Goal: Download file/media: Obtain a digital file from the website

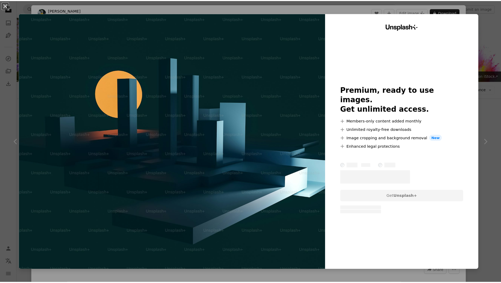
scroll to position [184, 0]
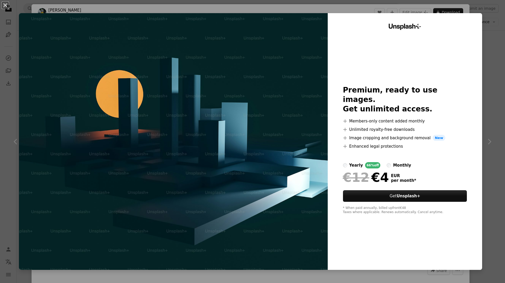
click at [485, 57] on div "An X shape Unsplash+ Premium, ready to use images. Get unlimited access. A plus…" at bounding box center [252, 141] width 505 height 283
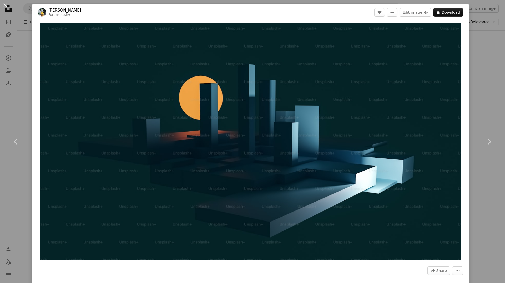
click at [7, 4] on button "An X shape" at bounding box center [5, 5] width 6 height 6
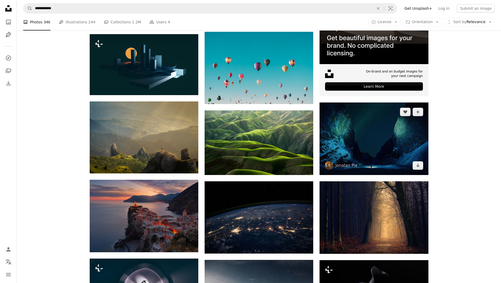
click at [391, 152] on img at bounding box center [373, 139] width 109 height 73
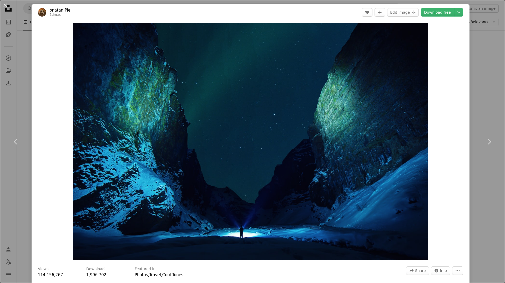
click at [479, 62] on div "An X shape Chevron left Chevron right Jonatan Pie r3dmax A heart A plus sign Ed…" at bounding box center [252, 141] width 505 height 283
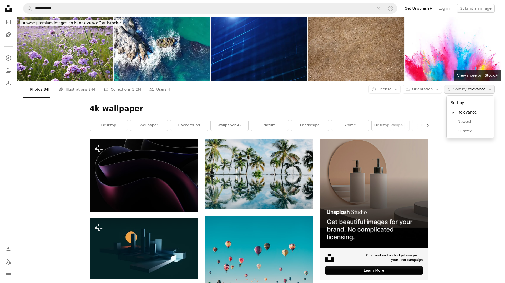
click at [466, 91] on span "Sort by" at bounding box center [459, 89] width 13 height 4
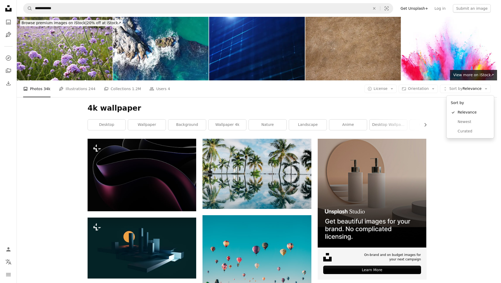
click at [364, 109] on body "**********" at bounding box center [248, 141] width 497 height 283
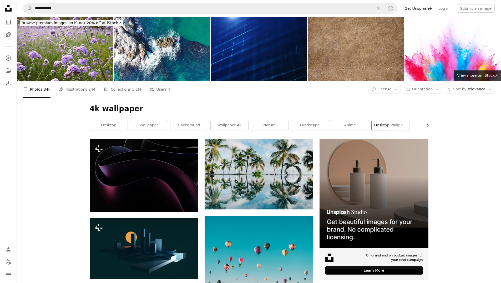
click at [391, 125] on link "desktop wallpaper" at bounding box center [391, 125] width 38 height 11
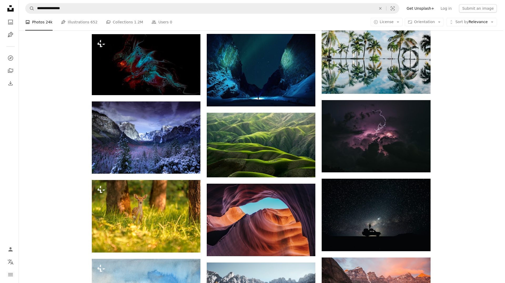
scroll to position [368, 0]
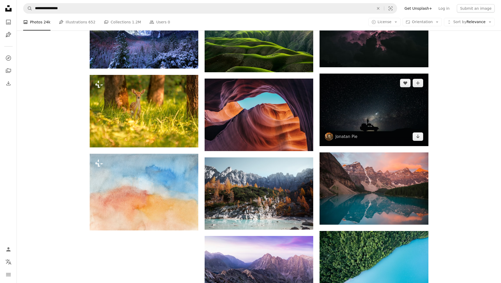
click at [371, 124] on img at bounding box center [373, 110] width 109 height 73
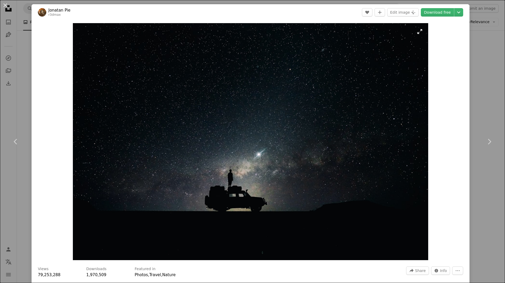
click at [279, 132] on img "Zoom in on this image" at bounding box center [251, 141] width 356 height 237
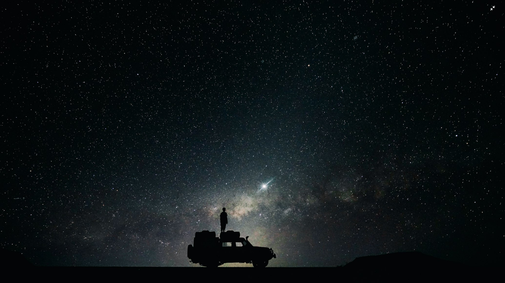
click at [432, 131] on img "Zoom out on this image" at bounding box center [252, 168] width 505 height 337
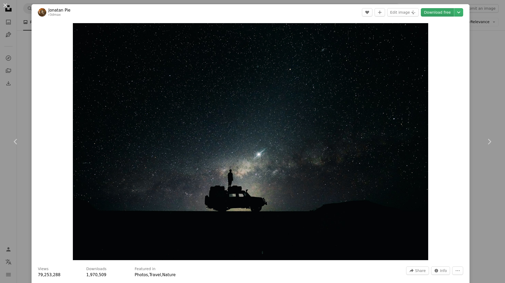
click at [439, 11] on link "Download free" at bounding box center [437, 12] width 33 height 8
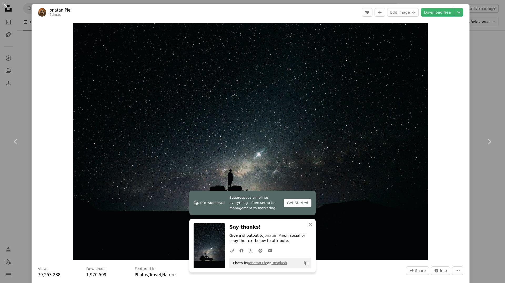
click at [488, 44] on div "An X shape Chevron left Chevron right Squarespace simplifies everything—from se…" at bounding box center [252, 141] width 505 height 283
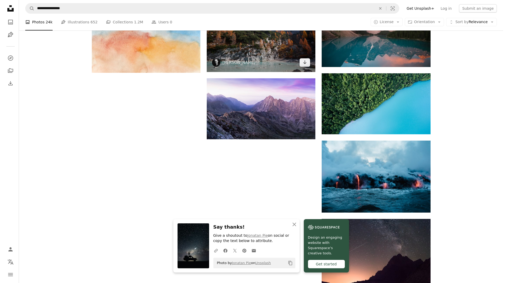
scroll to position [473, 0]
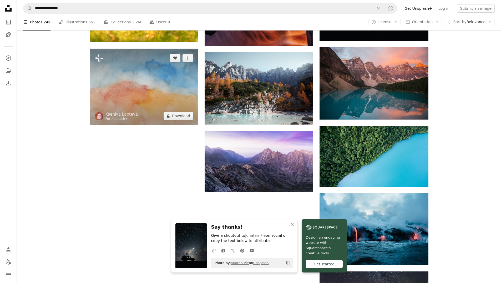
click at [154, 80] on img at bounding box center [144, 87] width 109 height 77
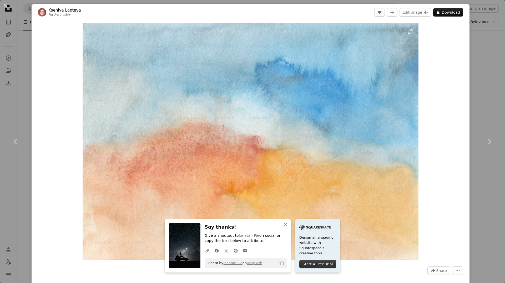
click at [320, 101] on img "Zoom in on this image" at bounding box center [251, 141] width 336 height 237
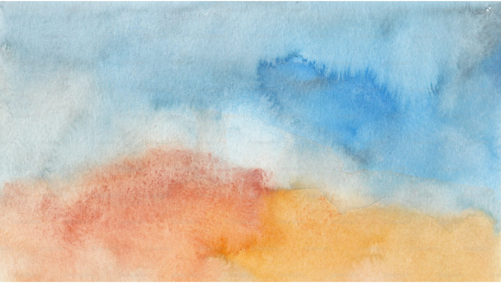
scroll to position [34, 0]
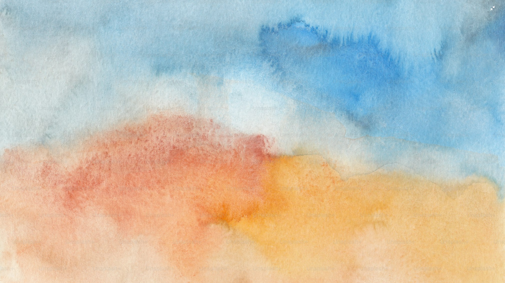
click at [366, 85] on img "Zoom out on this image" at bounding box center [252, 144] width 505 height 357
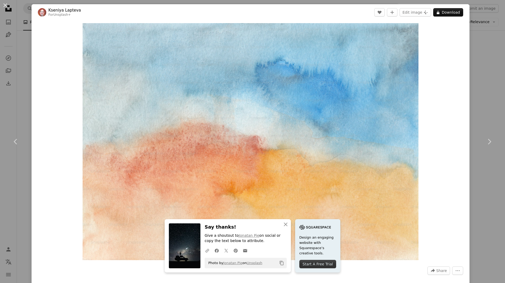
click at [471, 53] on div "An X shape Chevron left Chevron right An X shape Close Say thanks! Give a shout…" at bounding box center [252, 141] width 505 height 283
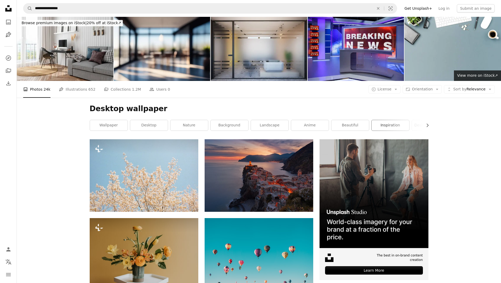
click at [383, 125] on link "inspiration" at bounding box center [391, 125] width 38 height 11
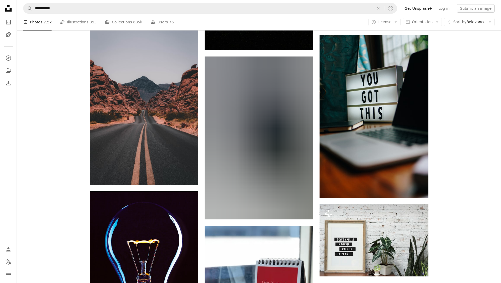
scroll to position [605, 0]
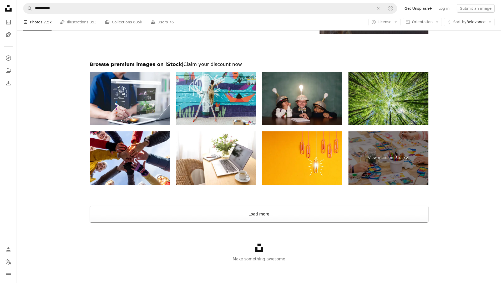
click at [257, 215] on button "Load more" at bounding box center [259, 214] width 339 height 17
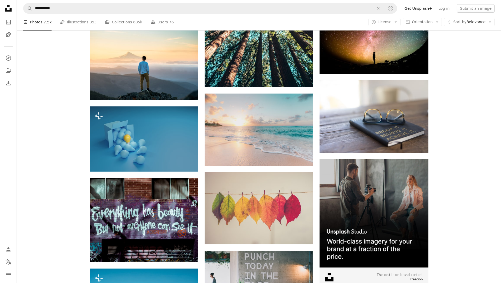
scroll to position [2095, 0]
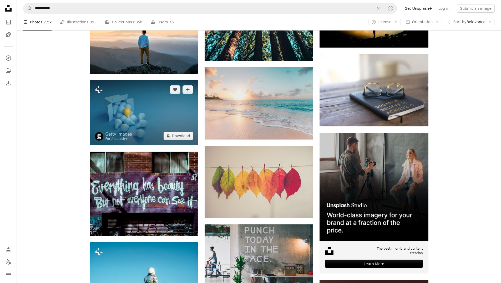
click at [155, 100] on img at bounding box center [144, 112] width 109 height 65
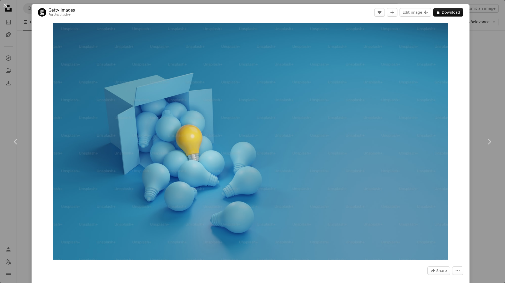
click at [478, 57] on div "An X shape Chevron left Chevron right Getty Images For Unsplash+ A heart A plus…" at bounding box center [252, 141] width 505 height 283
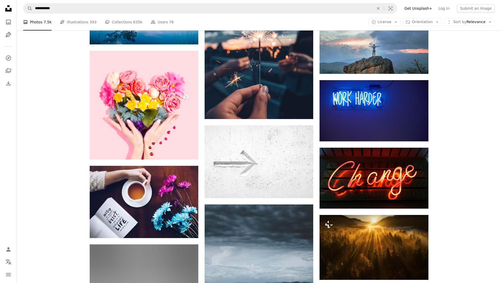
scroll to position [3278, 0]
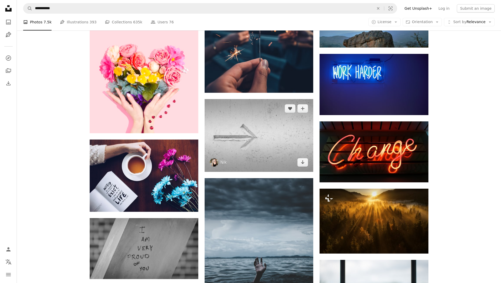
click at [256, 120] on img at bounding box center [259, 135] width 109 height 73
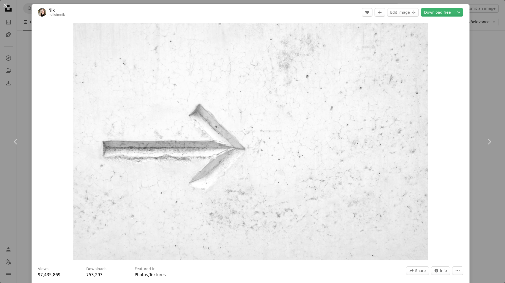
click at [480, 75] on div "An X shape Chevron left Chevron right Nik helloimnik A heart A plus sign Edit i…" at bounding box center [252, 141] width 505 height 283
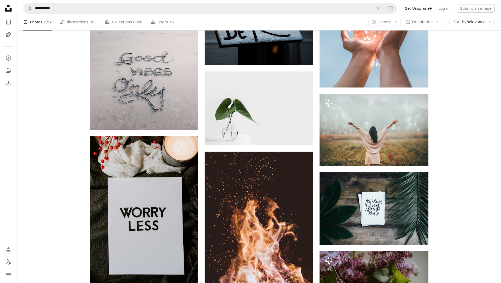
scroll to position [5566, 0]
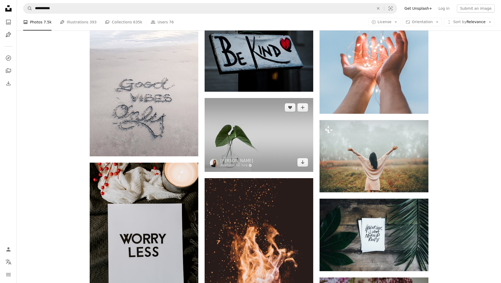
click at [250, 111] on img at bounding box center [259, 135] width 109 height 74
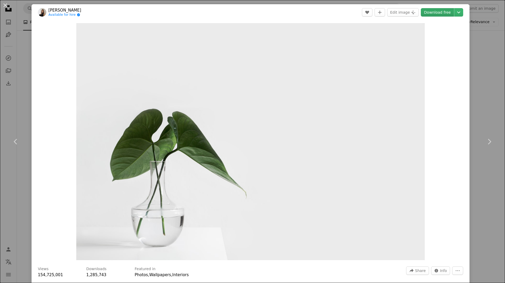
click at [430, 14] on link "Download free" at bounding box center [437, 12] width 33 height 8
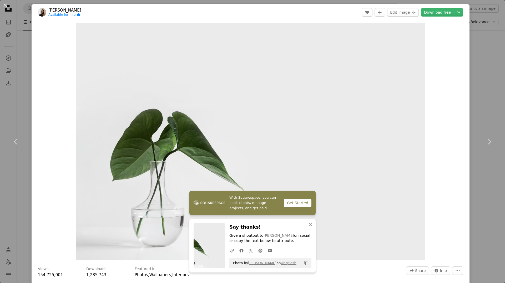
click at [487, 51] on div "An X shape Chevron left Chevron right With Squarespace, you can book clients, m…" at bounding box center [252, 141] width 505 height 283
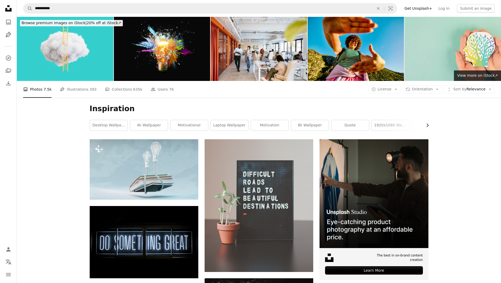
click at [427, 127] on icon "Chevron right" at bounding box center [427, 125] width 5 height 5
click at [427, 127] on icon "button" at bounding box center [428, 125] width 2 height 3
click at [296, 128] on link "aesthetic" at bounding box center [289, 125] width 38 height 11
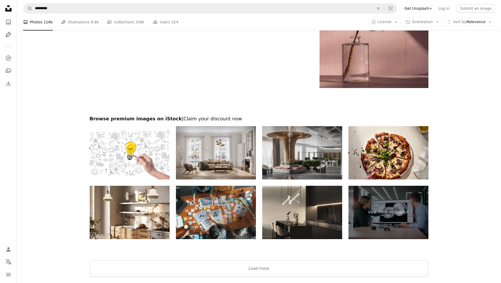
scroll to position [1027, 0]
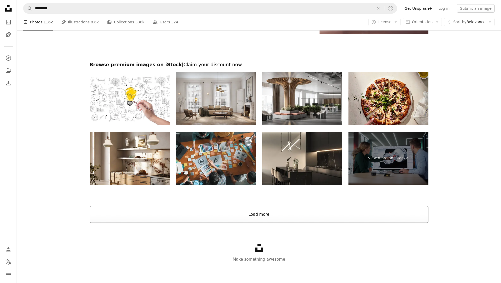
click at [268, 209] on button "Load more" at bounding box center [259, 214] width 339 height 17
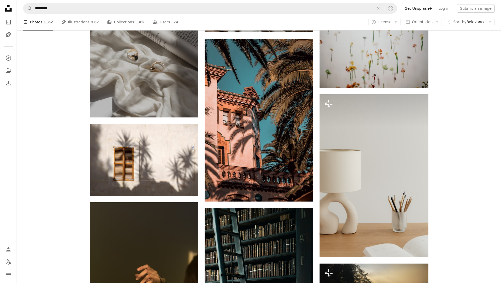
scroll to position [3236, 0]
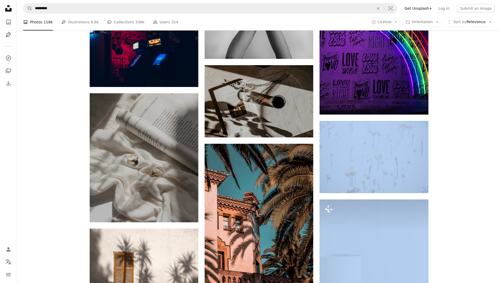
drag, startPoint x: 500, startPoint y: 209, endPoint x: 502, endPoint y: 40, distance: 168.8
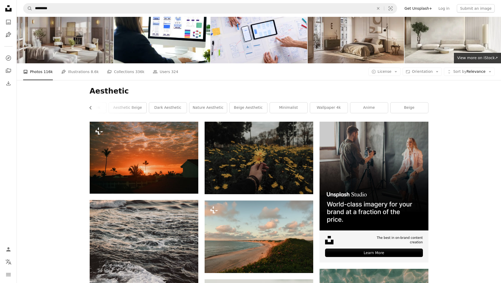
scroll to position [0, 0]
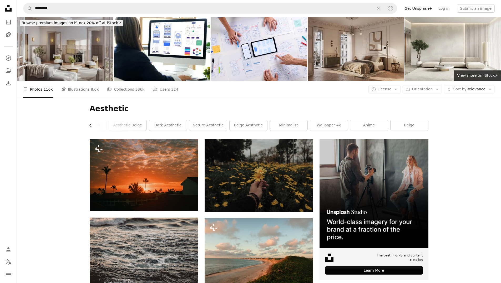
click at [90, 125] on icon "button" at bounding box center [90, 125] width 2 height 3
click at [261, 123] on link "dark aesthetic" at bounding box center [247, 125] width 38 height 11
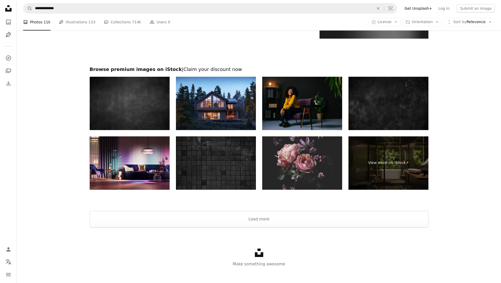
scroll to position [925, 0]
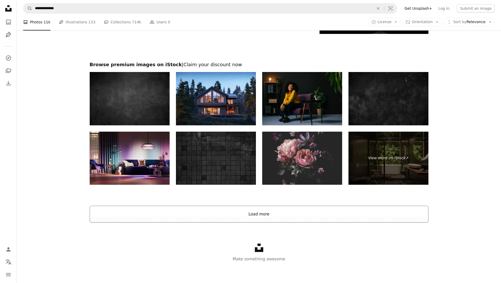
click at [268, 211] on button "Load more" at bounding box center [259, 214] width 339 height 17
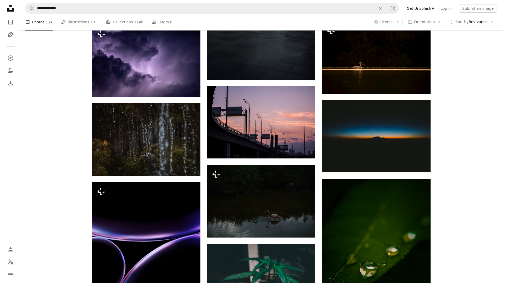
scroll to position [3108, 0]
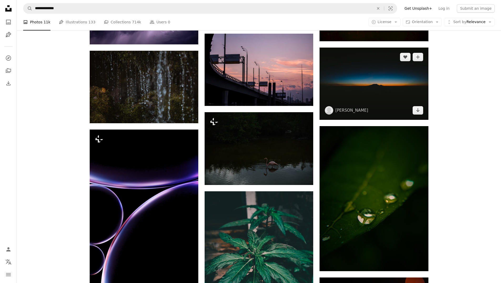
click at [356, 64] on img at bounding box center [373, 84] width 109 height 72
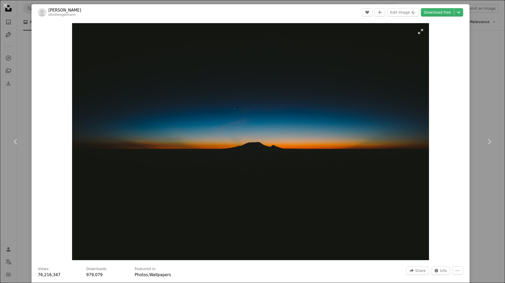
click at [348, 80] on img "Zoom in on this image" at bounding box center [250, 141] width 357 height 237
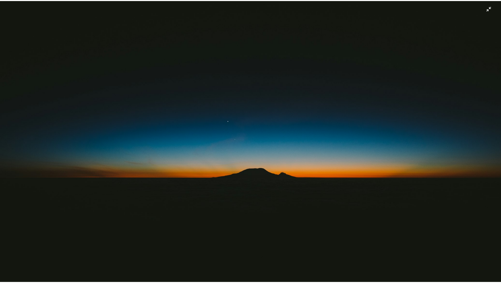
scroll to position [24, 0]
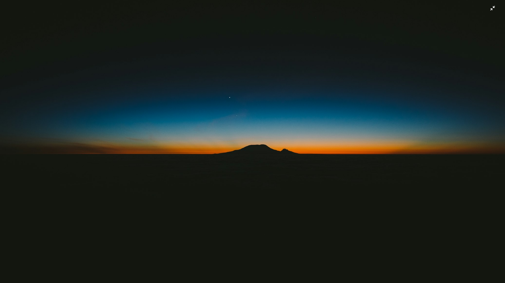
click at [397, 57] on img "Zoom out on this image" at bounding box center [252, 144] width 505 height 336
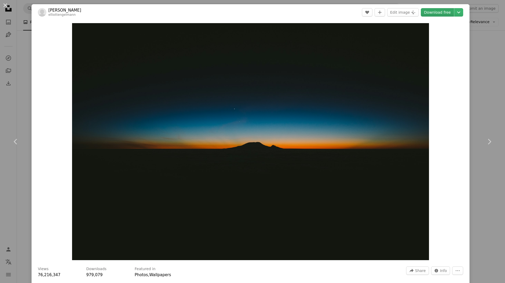
click at [443, 12] on link "Download free" at bounding box center [437, 12] width 33 height 8
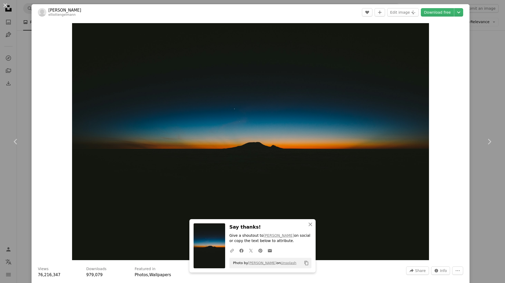
click at [479, 57] on div "An X shape Chevron left Chevron right An X shape Close Say thanks! Give a shout…" at bounding box center [252, 141] width 505 height 283
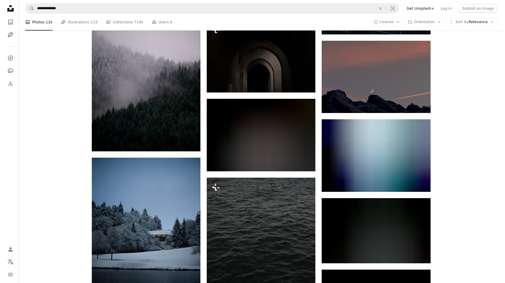
scroll to position [3844, 0]
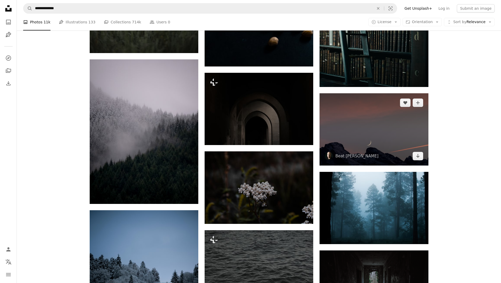
click at [370, 125] on img at bounding box center [373, 129] width 109 height 72
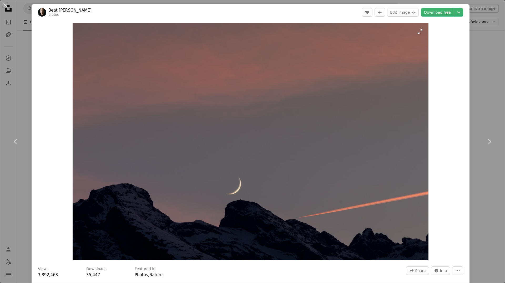
click at [268, 103] on img "Zoom in on this image" at bounding box center [251, 141] width 356 height 237
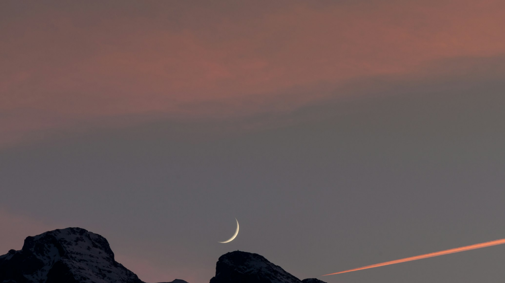
scroll to position [24, 0]
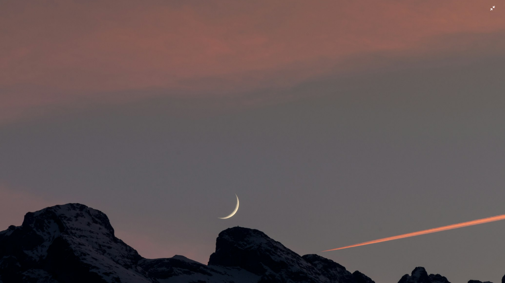
click at [268, 103] on img "Zoom out on this image" at bounding box center [252, 144] width 505 height 337
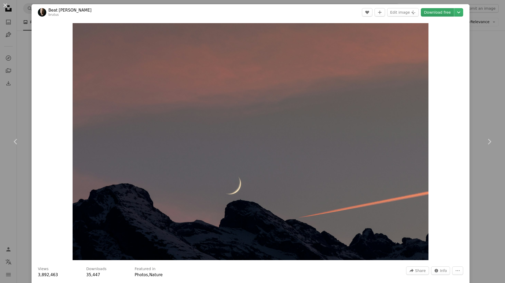
click at [435, 14] on link "Download free" at bounding box center [437, 12] width 33 height 8
